Goal: Navigation & Orientation: Find specific page/section

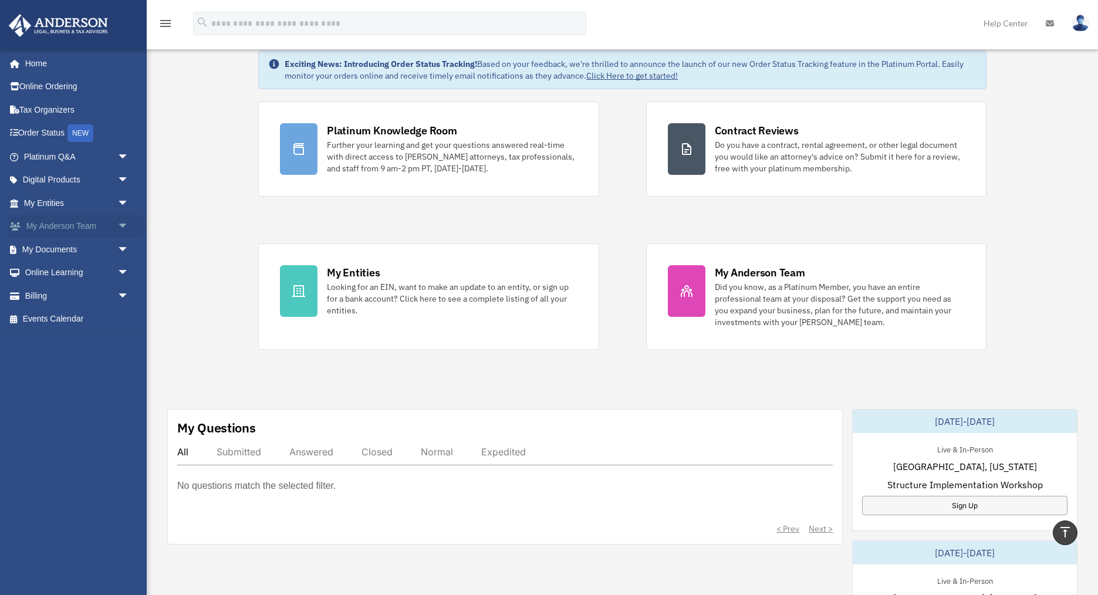
scroll to position [36, 0]
click at [119, 252] on span "arrow_drop_down" at bounding box center [128, 250] width 23 height 24
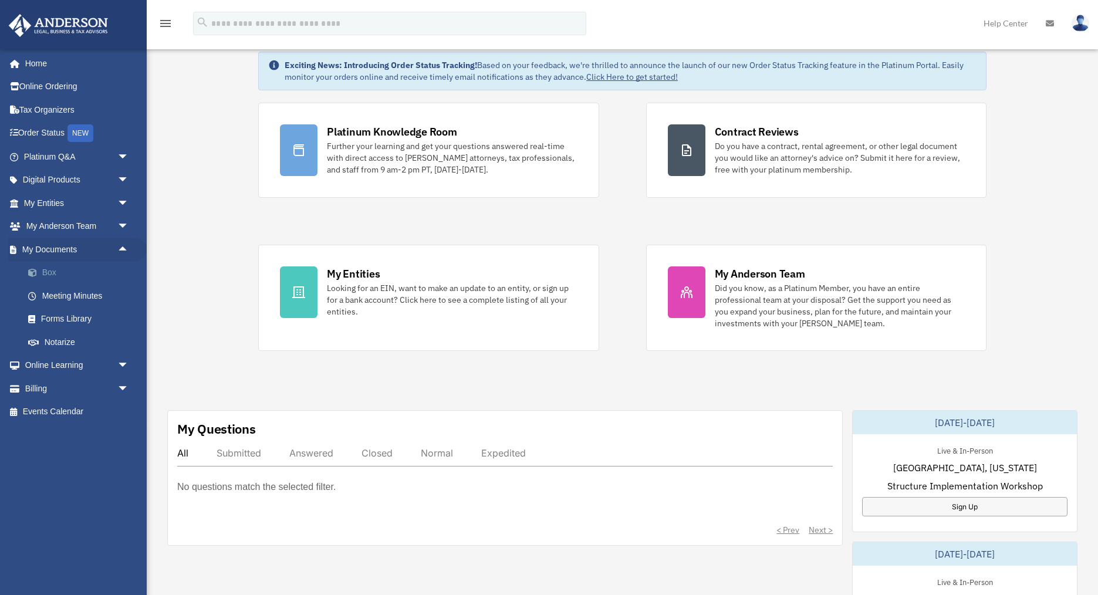
click at [56, 273] on link "Box" at bounding box center [81, 272] width 130 height 23
click at [49, 277] on link "Box" at bounding box center [81, 272] width 130 height 23
click at [56, 296] on link "Meeting Minutes" at bounding box center [81, 295] width 130 height 23
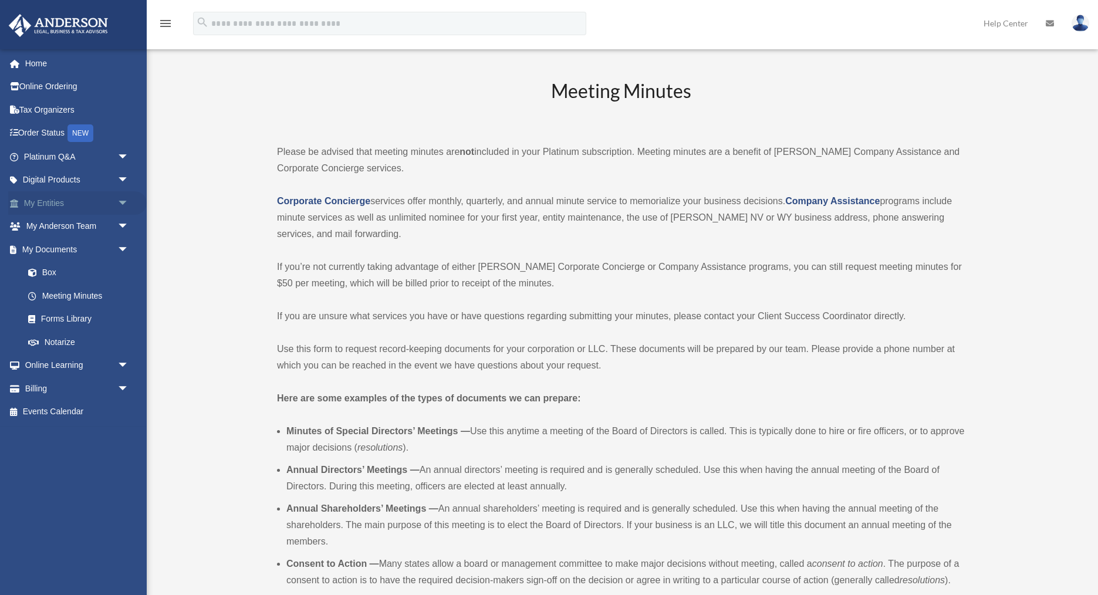
click at [121, 202] on span "arrow_drop_down" at bounding box center [128, 203] width 23 height 24
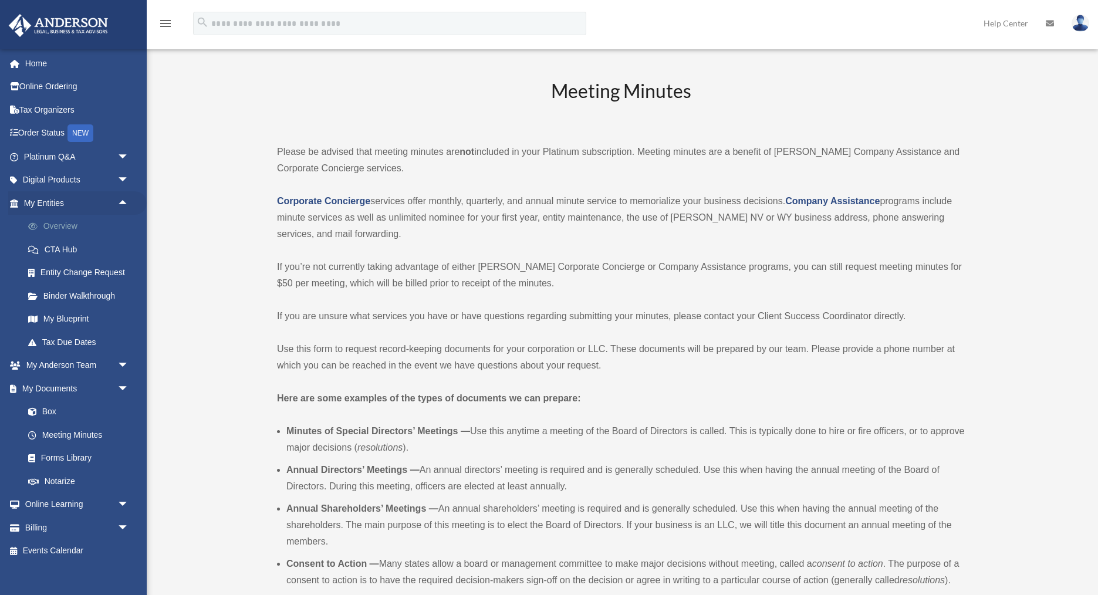
click at [67, 231] on link "Overview" at bounding box center [81, 226] width 130 height 23
click at [55, 227] on link "Overview" at bounding box center [81, 226] width 130 height 23
click at [52, 226] on link "Overview" at bounding box center [81, 226] width 130 height 23
click at [65, 251] on link "CTA Hub" at bounding box center [81, 249] width 130 height 23
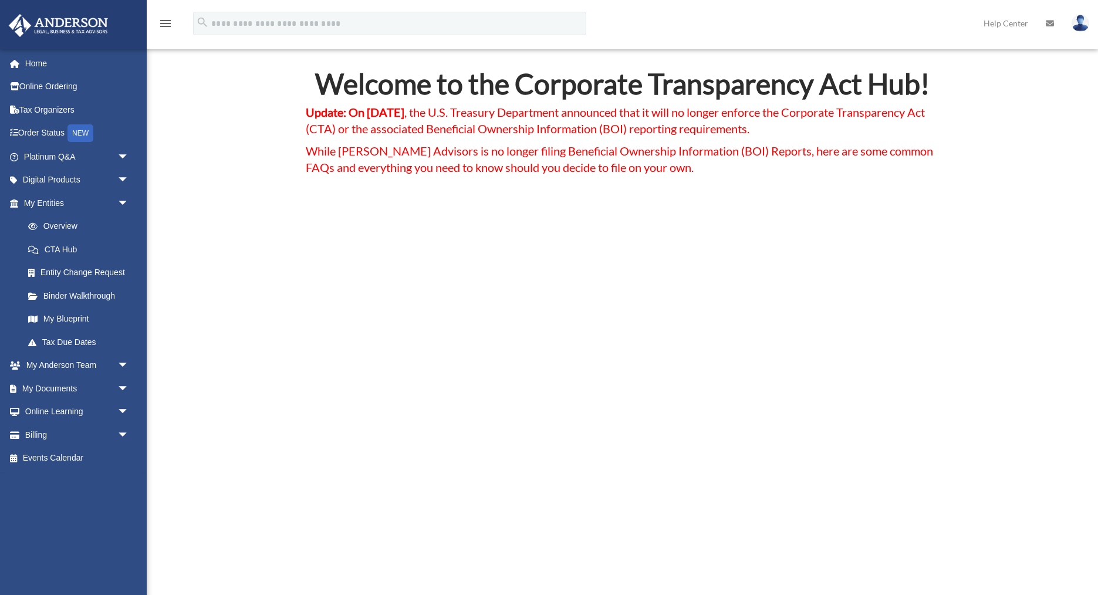
scroll to position [35, 0]
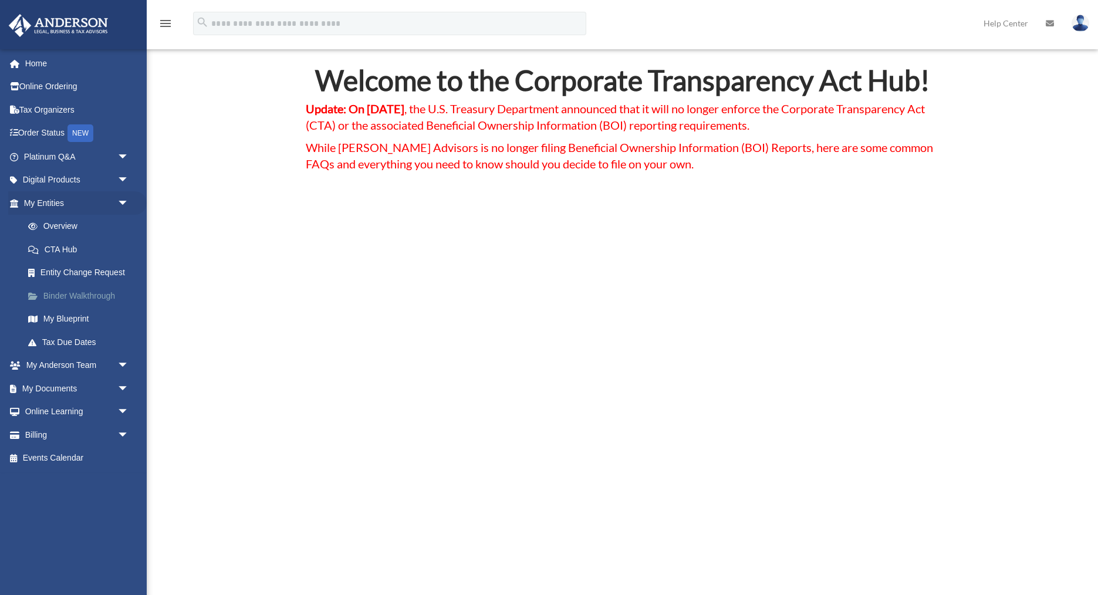
click at [61, 295] on link "Binder Walkthrough" at bounding box center [81, 295] width 130 height 23
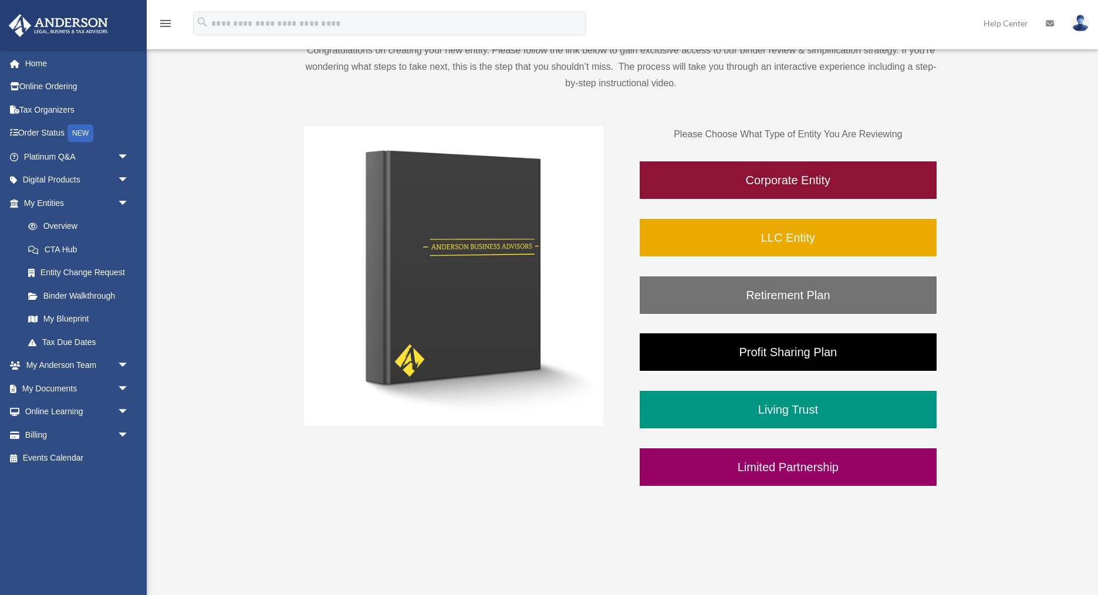
scroll to position [138, 0]
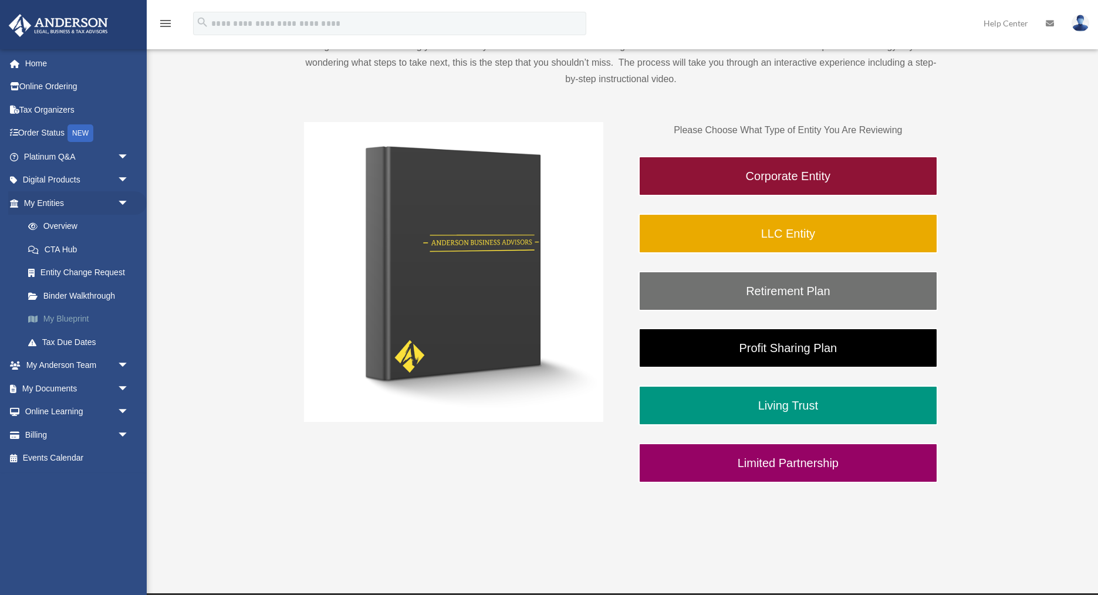
click at [58, 318] on link "My Blueprint" at bounding box center [81, 318] width 130 height 23
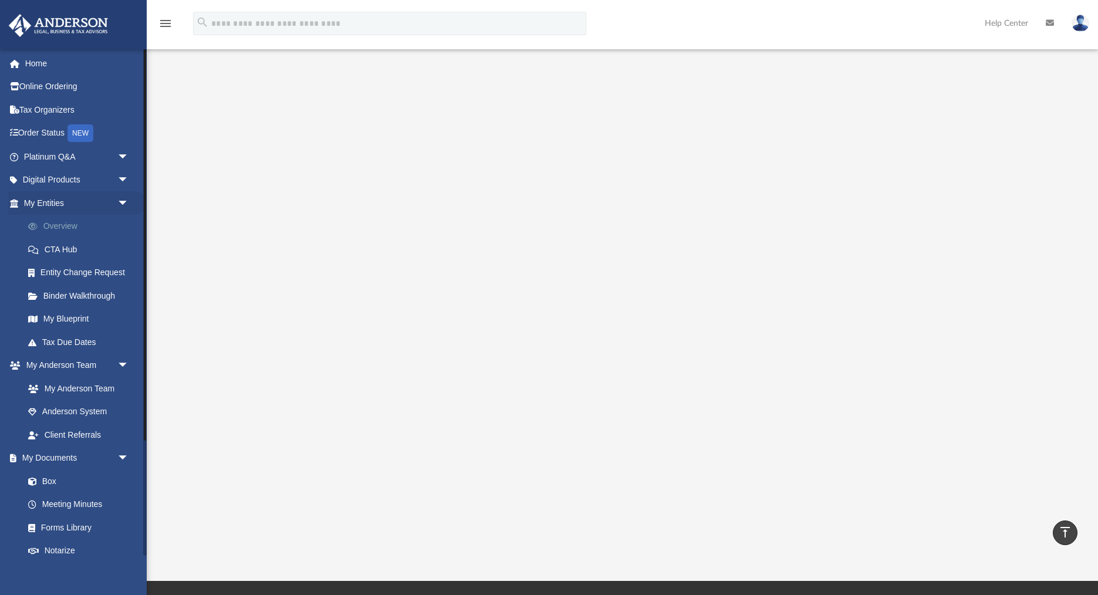
scroll to position [10, 0]
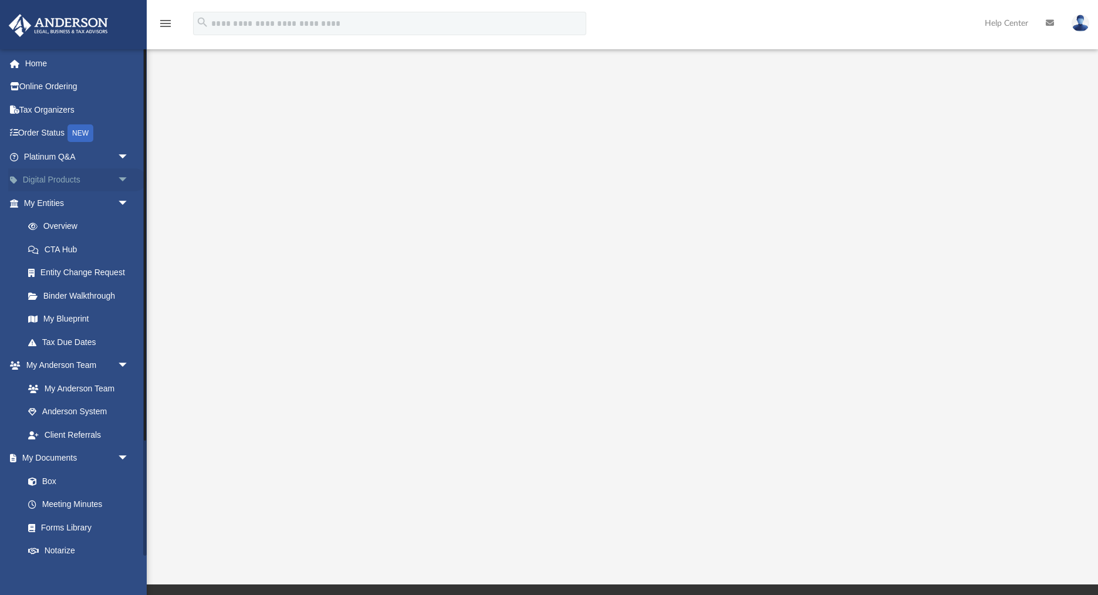
click at [121, 179] on span "arrow_drop_down" at bounding box center [128, 180] width 23 height 24
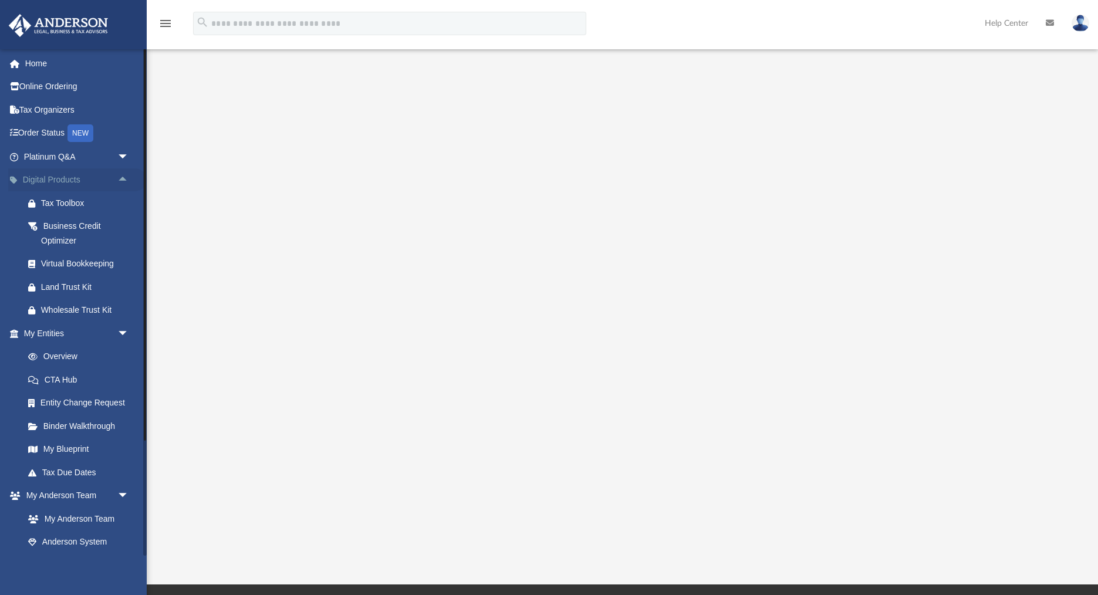
click at [123, 180] on span "arrow_drop_up" at bounding box center [128, 180] width 23 height 24
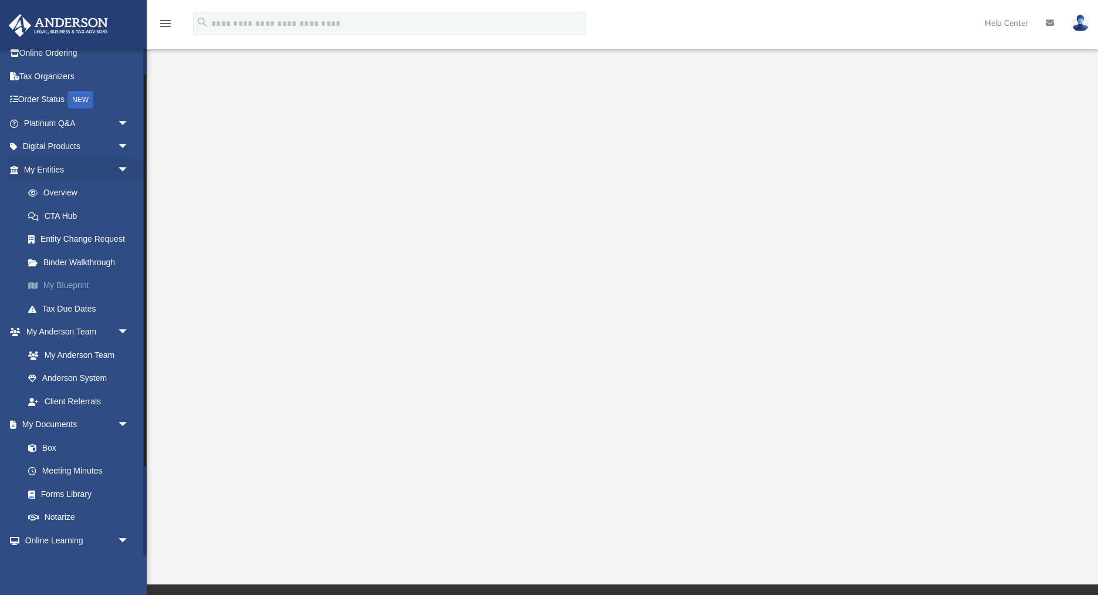
scroll to position [35, 0]
click at [64, 354] on link "My Anderson Team" at bounding box center [81, 353] width 130 height 23
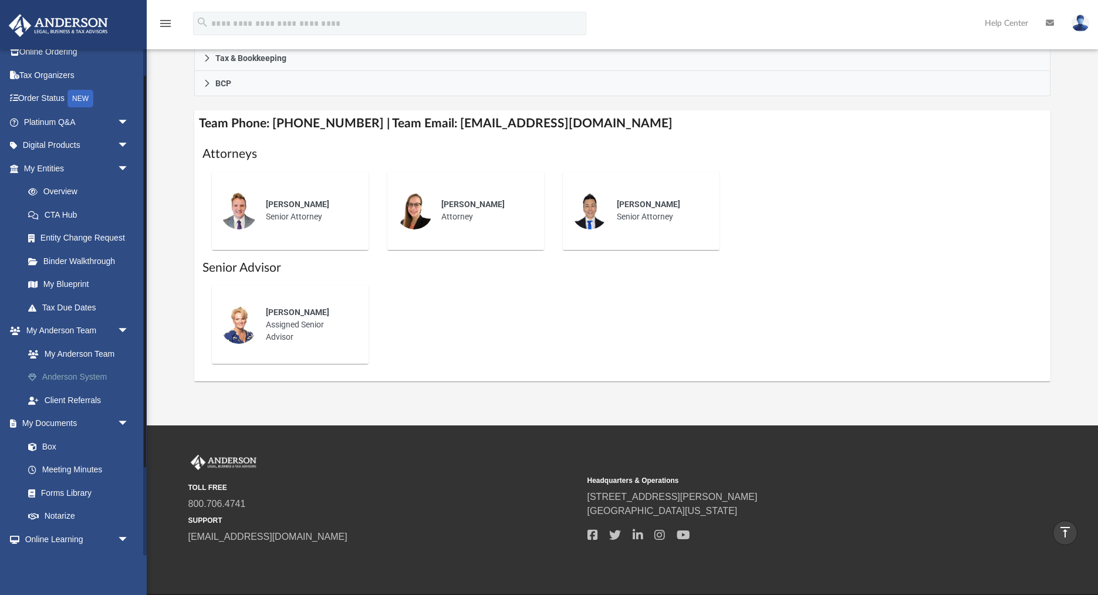
scroll to position [414, 0]
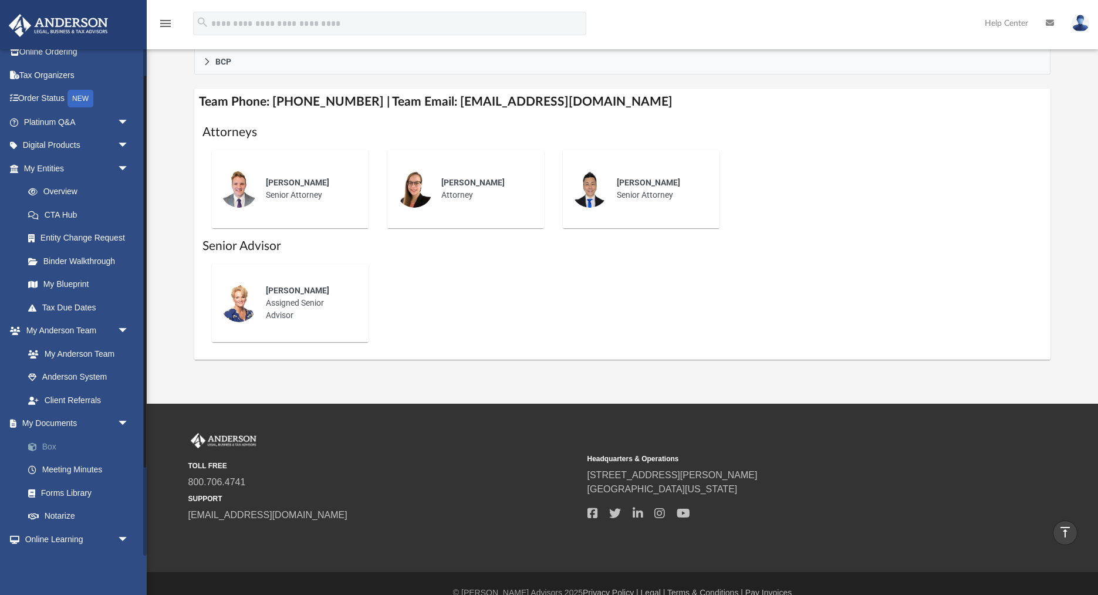
click at [53, 449] on link "Box" at bounding box center [81, 446] width 130 height 23
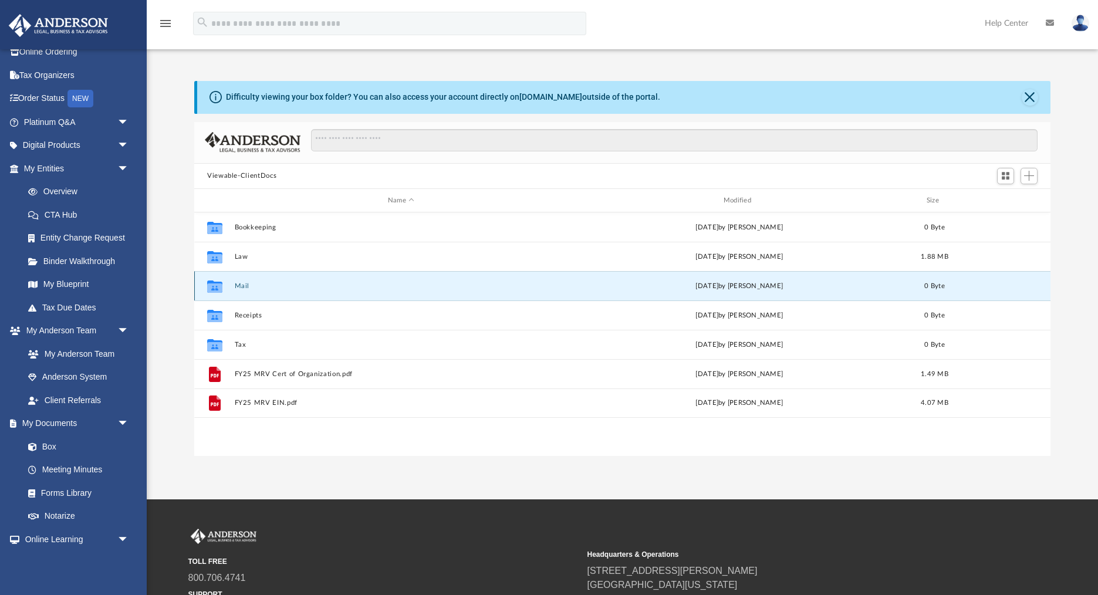
click at [241, 289] on button "Mail" at bounding box center [401, 286] width 333 height 8
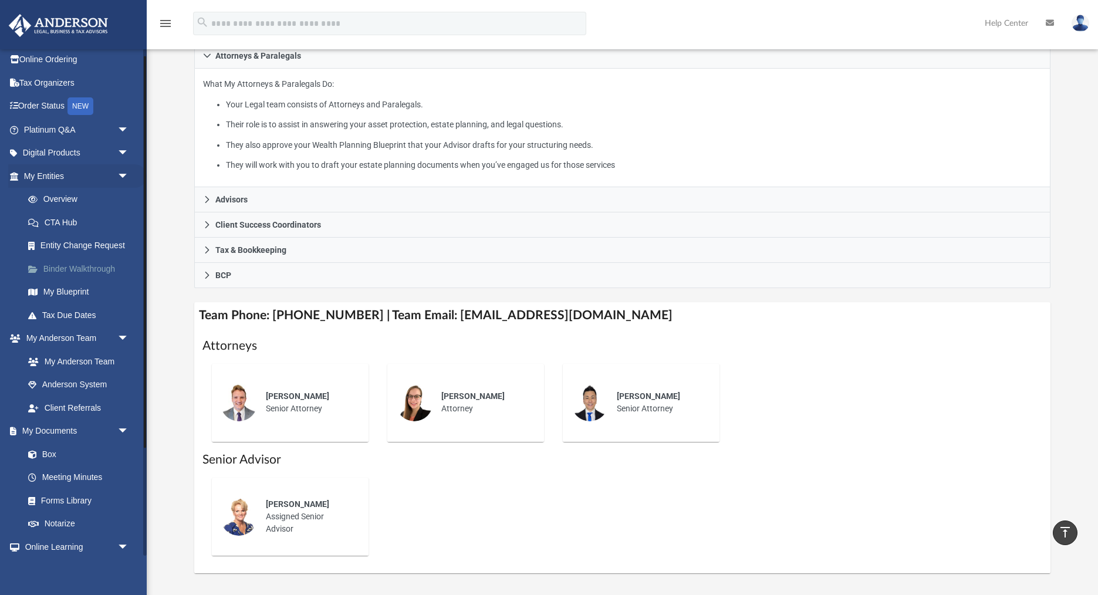
scroll to position [8, 0]
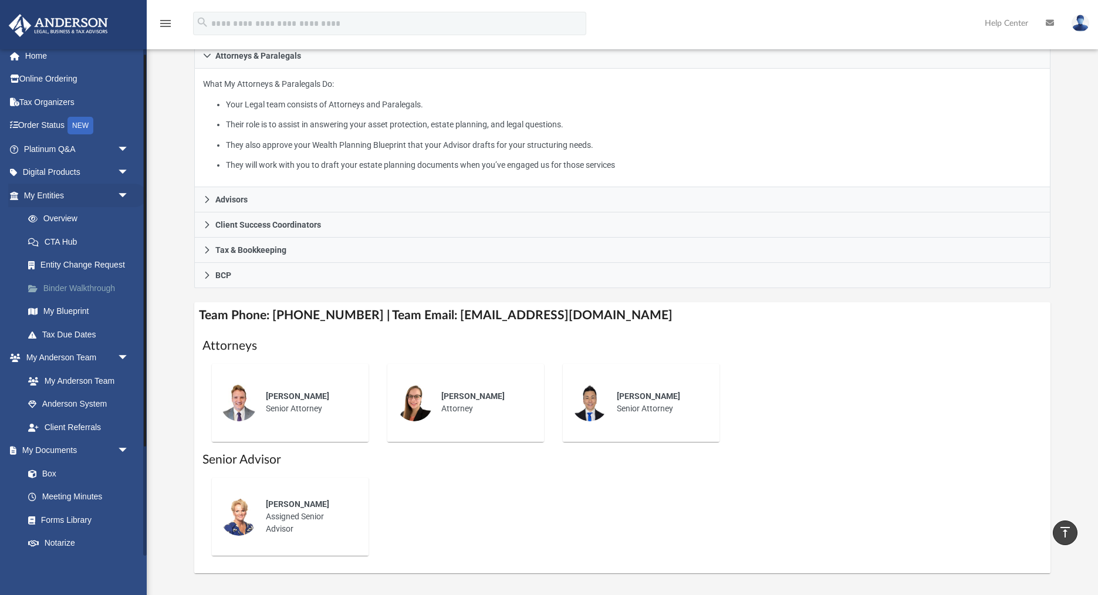
click at [73, 291] on link "Binder Walkthrough" at bounding box center [81, 287] width 130 height 23
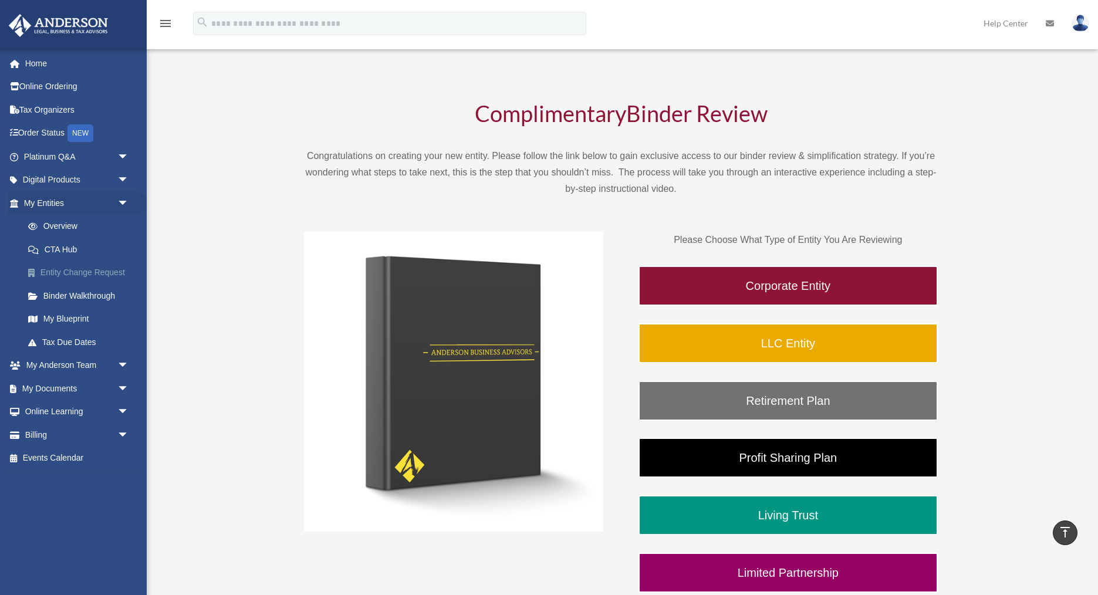
scroll to position [23, 0]
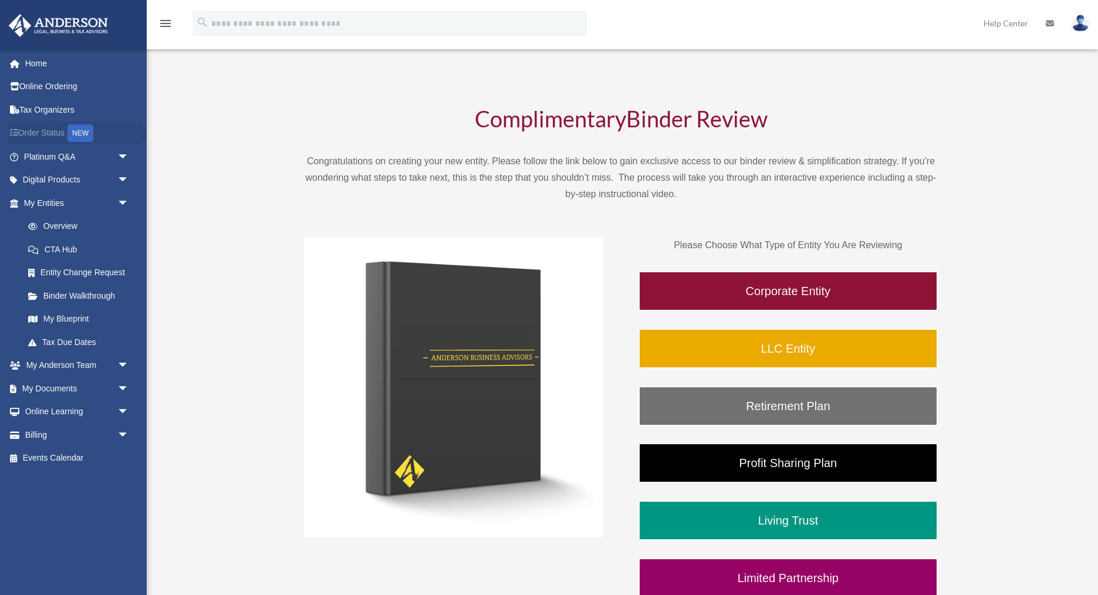
click at [43, 134] on link "Order Status NEW" at bounding box center [77, 133] width 138 height 24
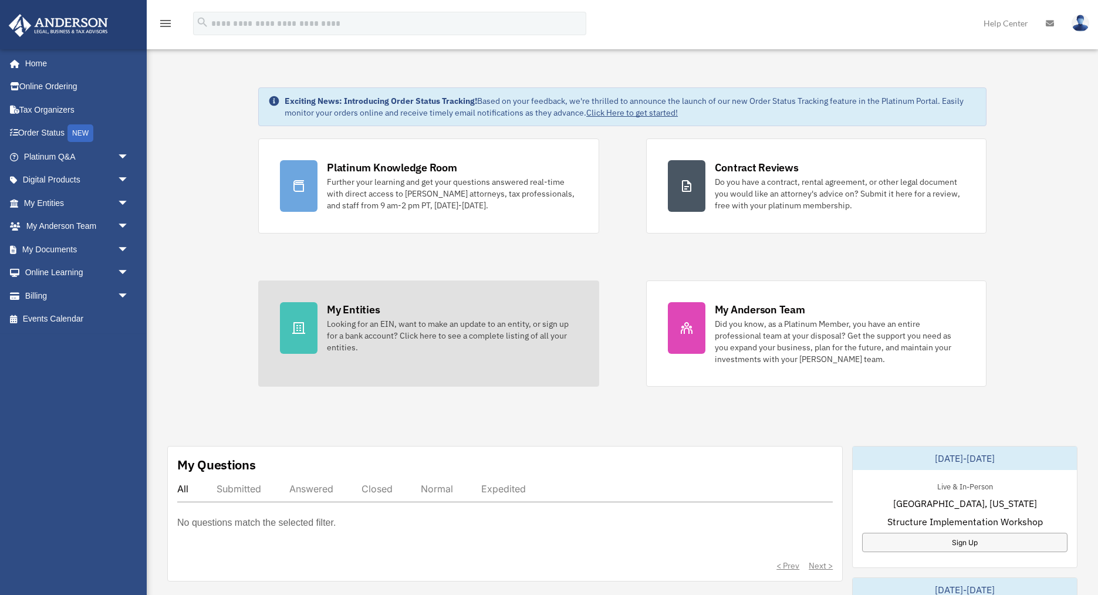
click at [367, 333] on div "Looking for an EIN, want to make an update to an entity, or sign up for a bank …" at bounding box center [452, 335] width 250 height 35
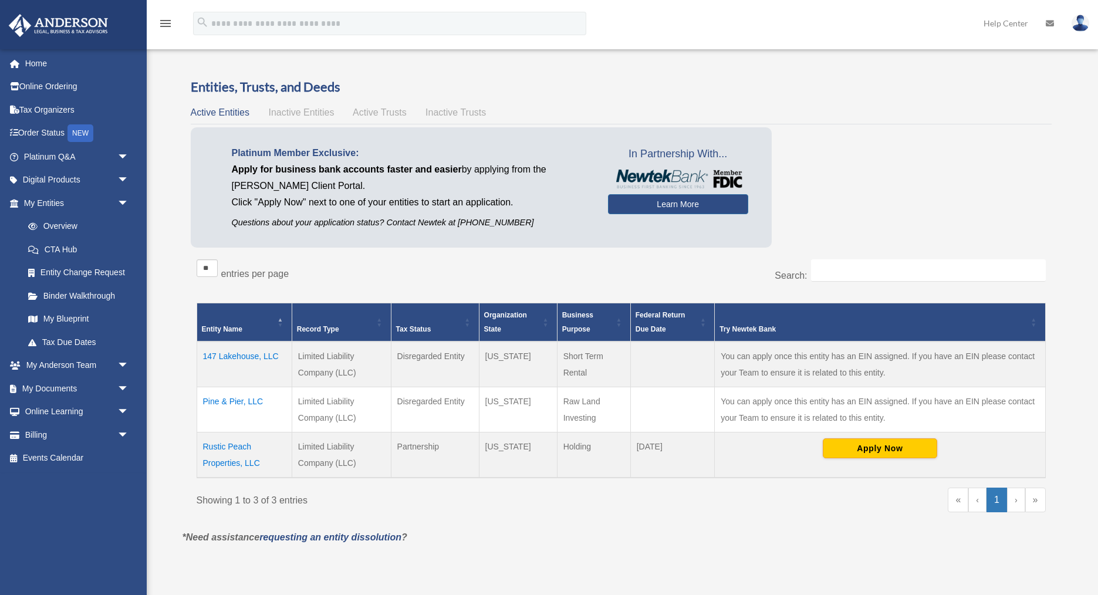
click at [218, 448] on td "Rustic Peach Properties, LLC" at bounding box center [244, 455] width 95 height 46
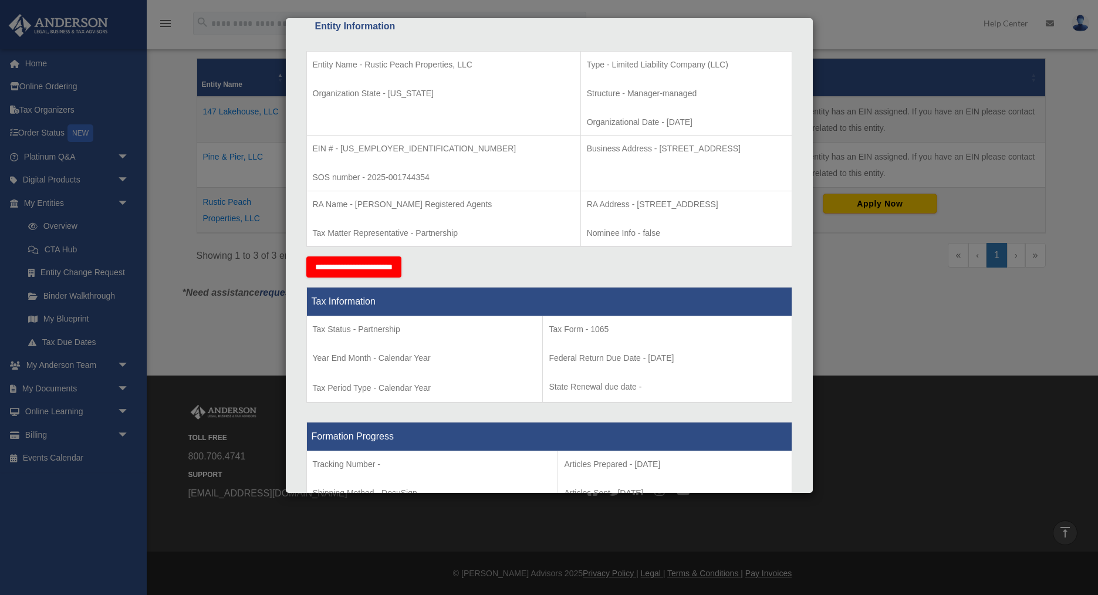
scroll to position [225, 0]
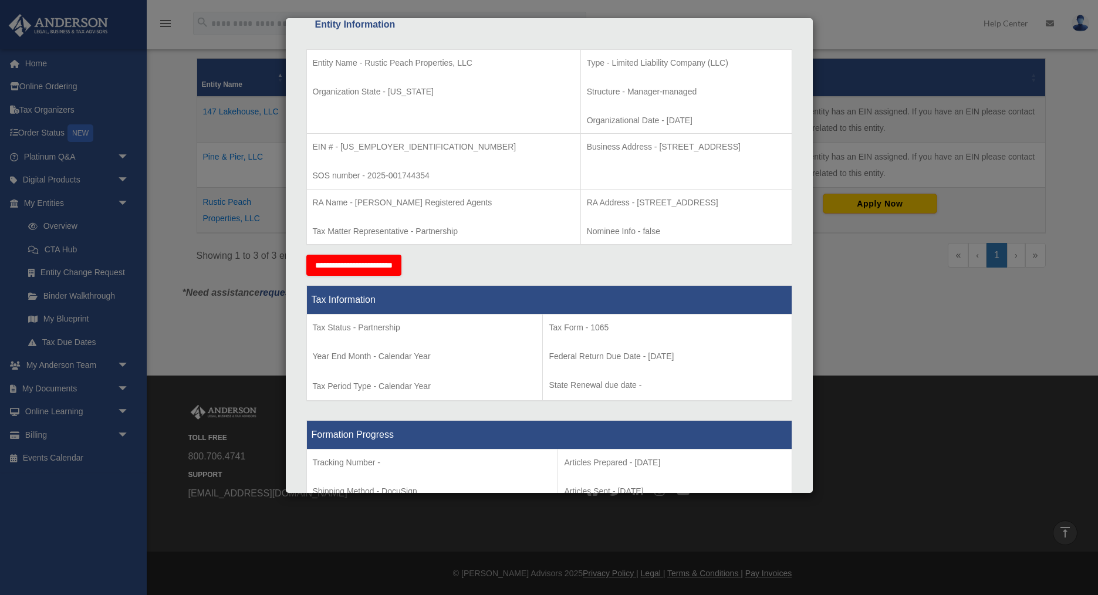
click at [887, 338] on div "Details × Articles Sent Organizational Date" at bounding box center [549, 297] width 1098 height 595
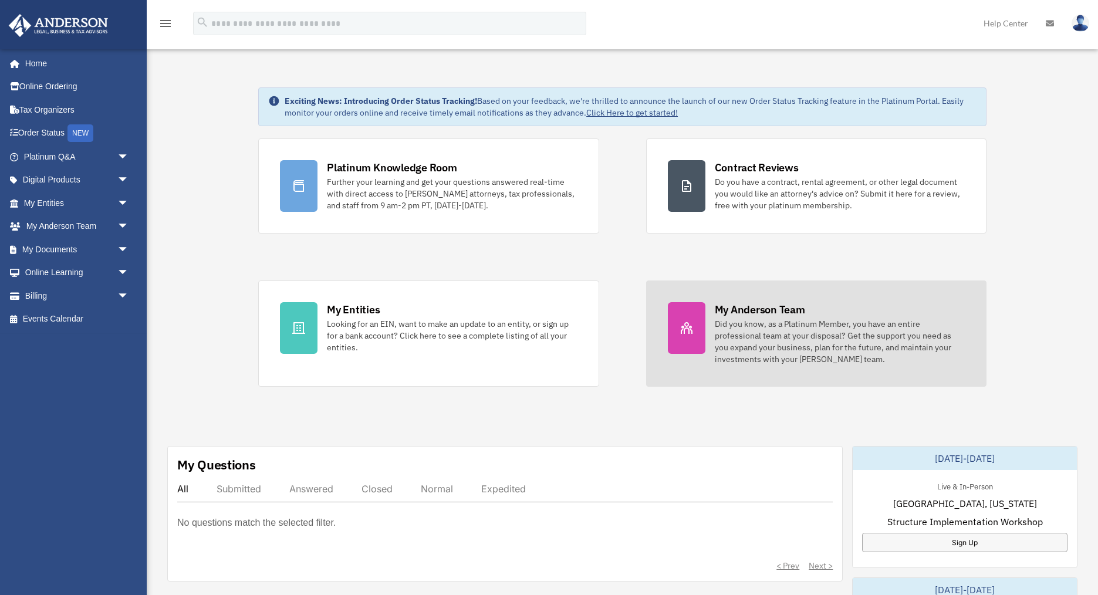
click at [777, 346] on div "Did you know, as a Platinum Member, you have an entire professional team at you…" at bounding box center [840, 341] width 250 height 47
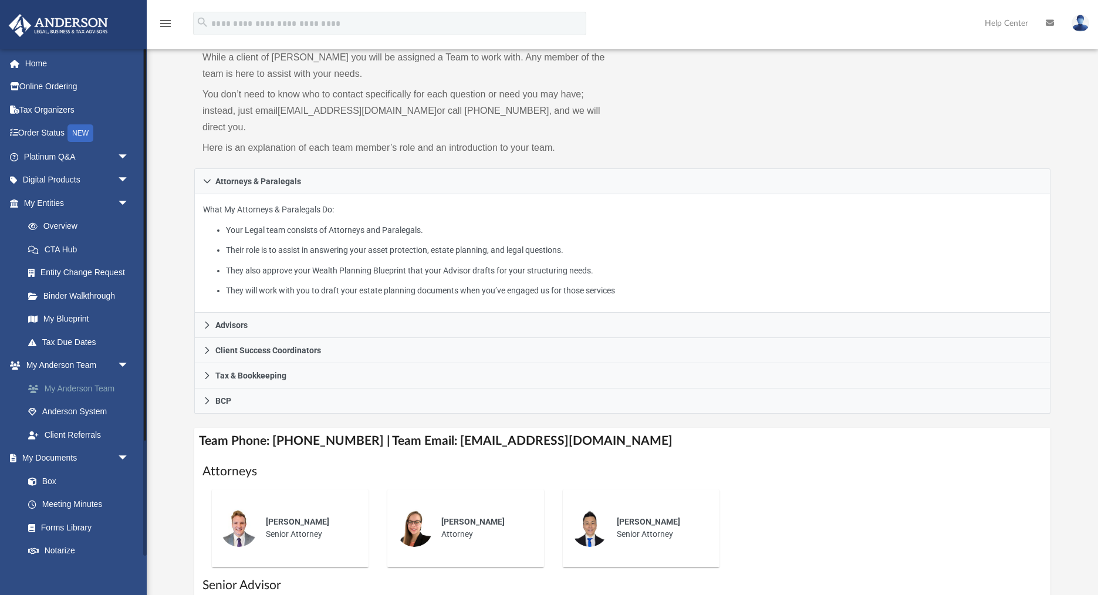
click at [65, 387] on link "My Anderson Team" at bounding box center [81, 388] width 130 height 23
